Goal: Task Accomplishment & Management: Complete application form

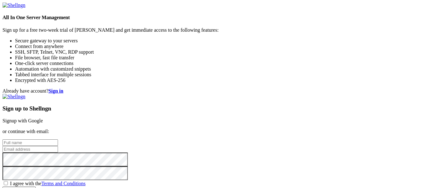
scroll to position [40, 0]
type input "[EMAIL_ADDRESS][DOMAIN_NAME]"
click at [58, 139] on input "text" at bounding box center [30, 142] width 55 height 7
type input "Dustin Tobe"
click at [86, 181] on span "I agree with the Terms and Conditions" at bounding box center [48, 183] width 76 height 5
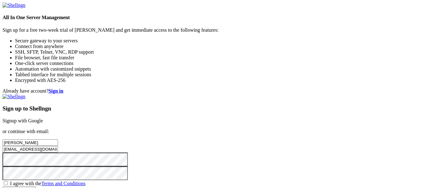
click at [8, 181] on input "I agree with the Terms and Conditions" at bounding box center [6, 183] width 4 height 4
checkbox input "true"
click at [36, 186] on input "Create account" at bounding box center [19, 189] width 33 height 7
click at [64, 88] on strong "Sign in" at bounding box center [56, 90] width 15 height 5
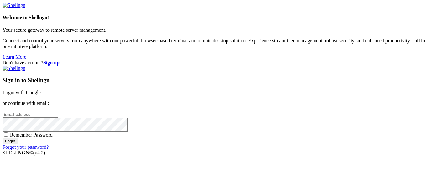
type input "mackinblocks@gmail.com"
click at [58, 111] on input "mackinblocks@gmail.com" at bounding box center [30, 114] width 55 height 7
click at [397, 130] on div "Don't have account? Sign up Sign in to Shellngn Login with Google or continue w…" at bounding box center [214, 105] width 423 height 90
click at [18, 144] on input "Login" at bounding box center [10, 141] width 15 height 7
